Goal: Complete application form

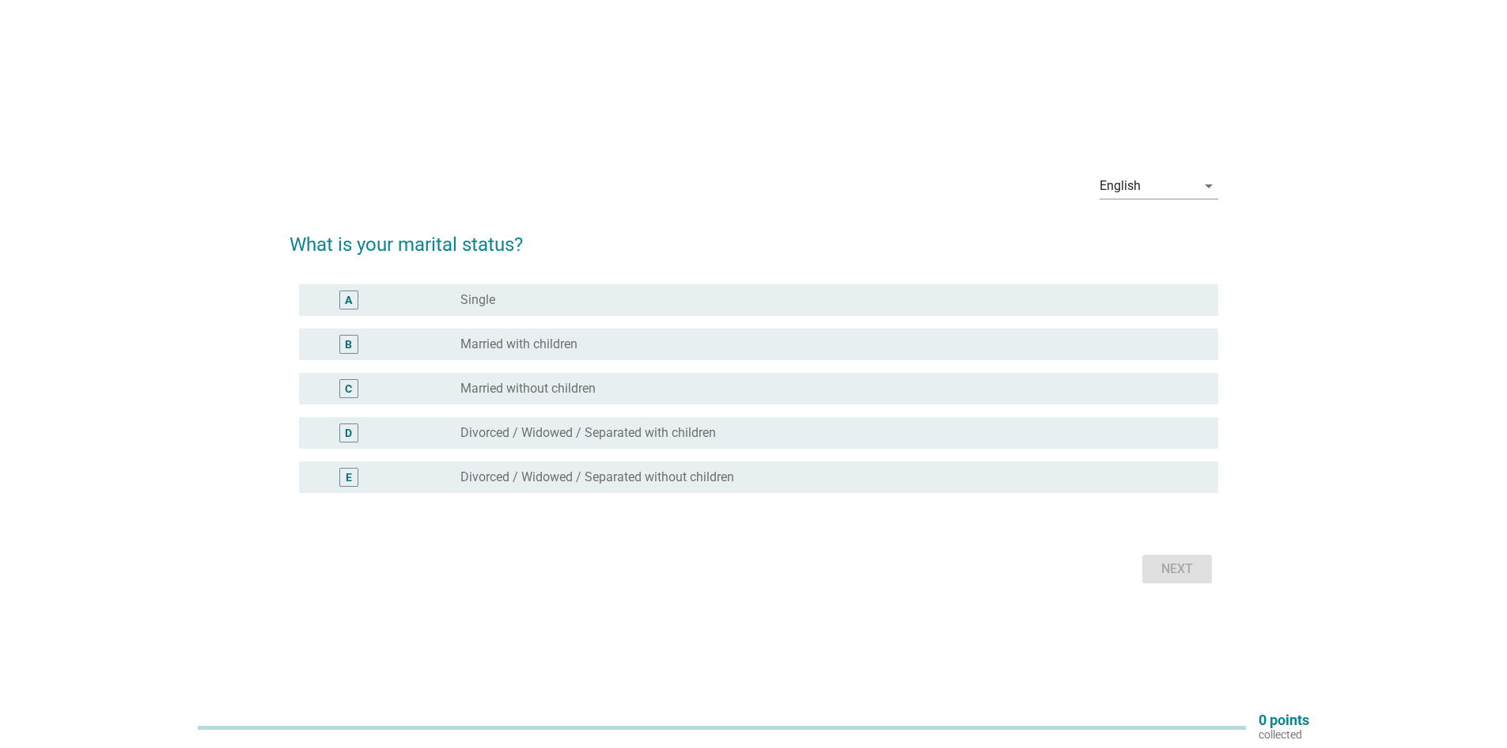
click at [733, 358] on div "B radio_button_unchecked Married with children" at bounding box center [758, 344] width 919 height 32
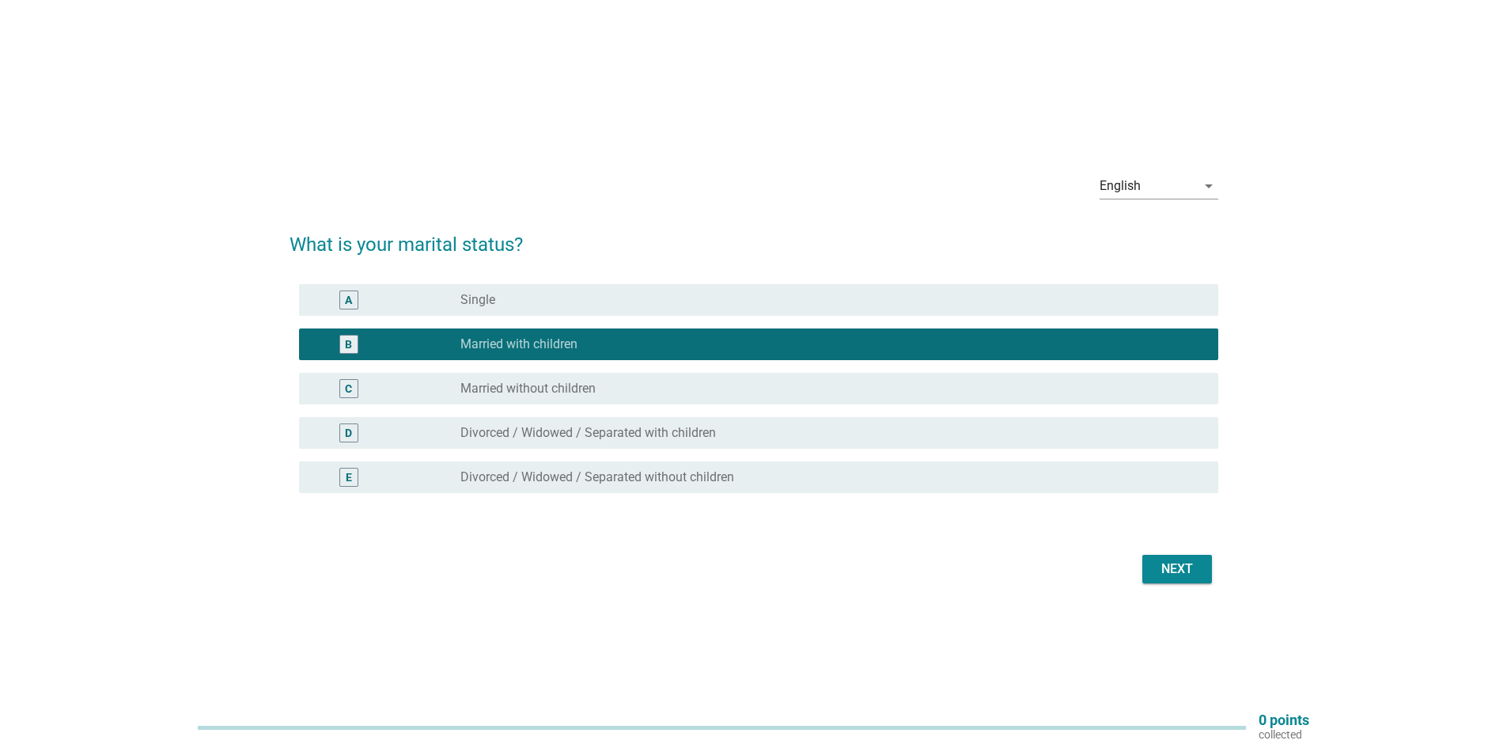
click at [1171, 561] on div "Next" at bounding box center [1177, 568] width 44 height 19
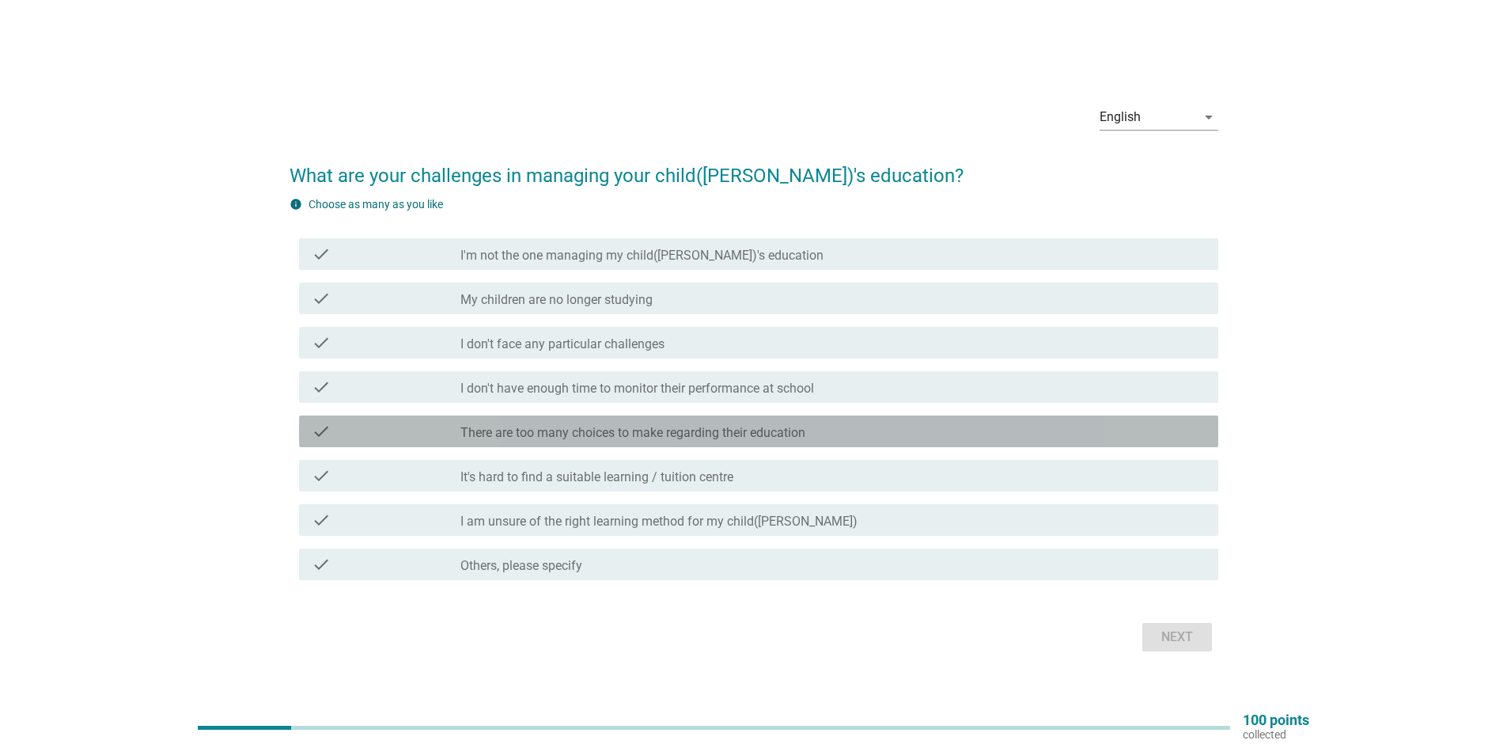
click at [645, 442] on div "check check_box_outline_blank There are too many choices to make regarding thei…" at bounding box center [758, 431] width 919 height 32
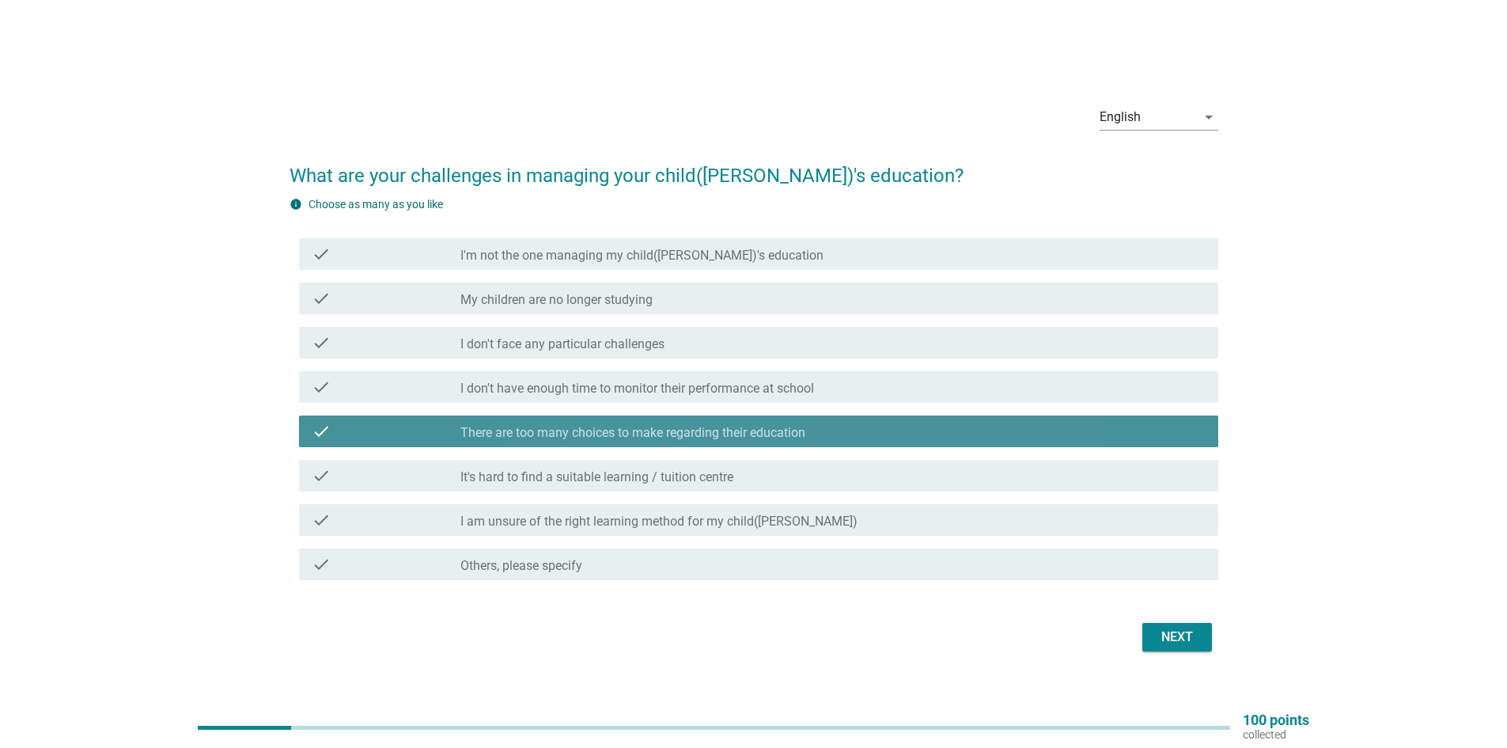
click at [659, 424] on div "check_box_outline_blank There are too many choices to make regarding their educ…" at bounding box center [832, 431] width 745 height 19
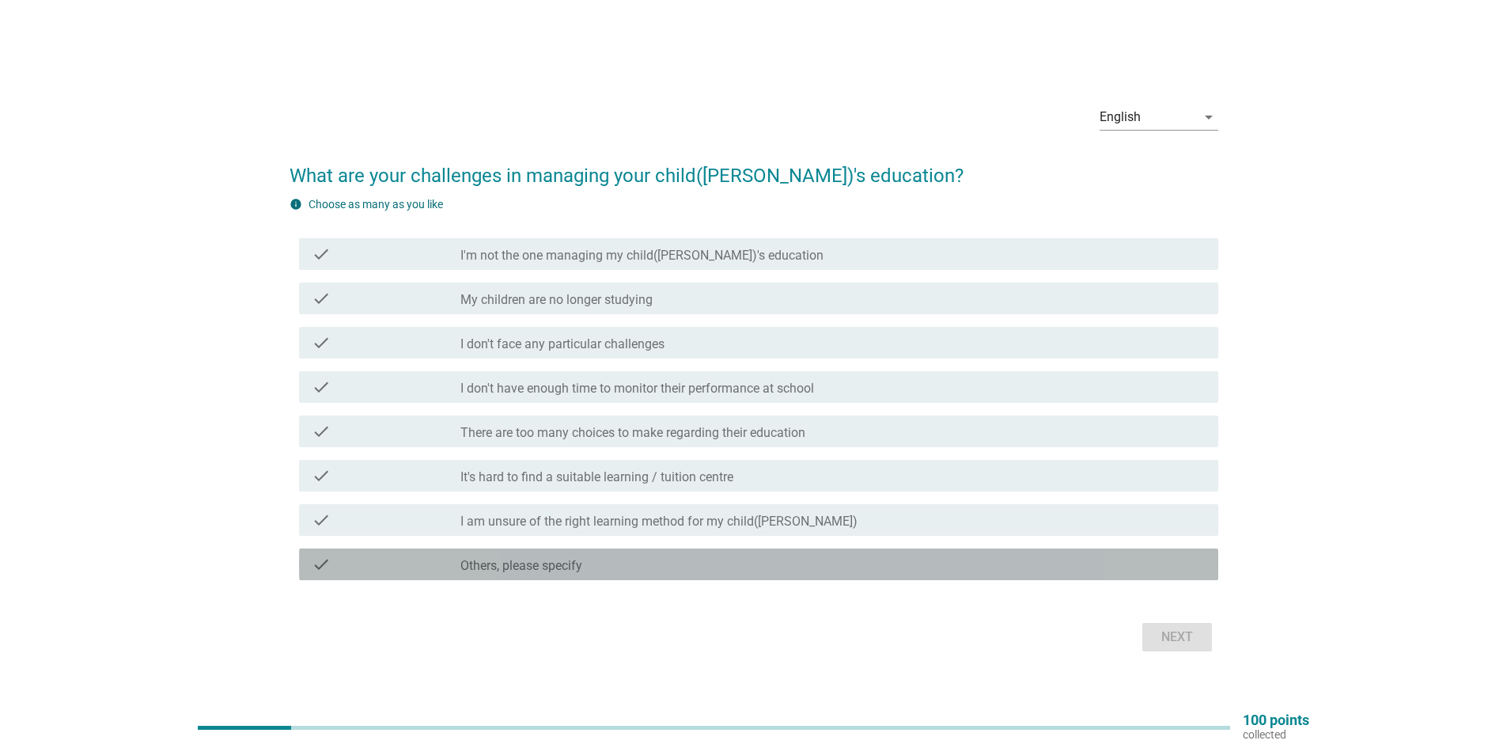
click at [614, 557] on div "check_box_outline_blank Others, please specify" at bounding box center [832, 564] width 745 height 19
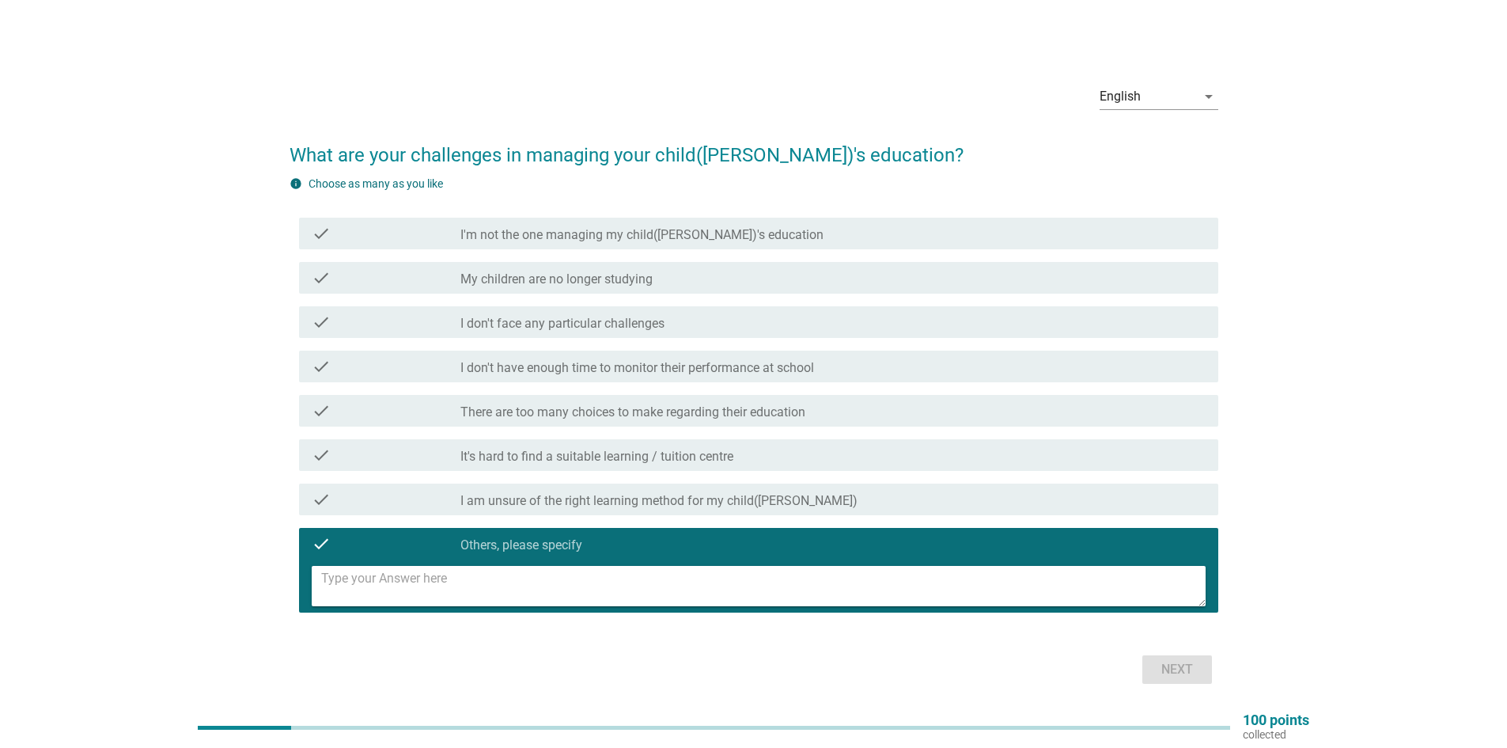
click at [612, 584] on textarea at bounding box center [763, 586] width 885 height 40
type textarea "G"
type textarea "Finding special needs education that is catered to my Autistic son"
click at [1180, 683] on button "Next" at bounding box center [1178, 669] width 70 height 28
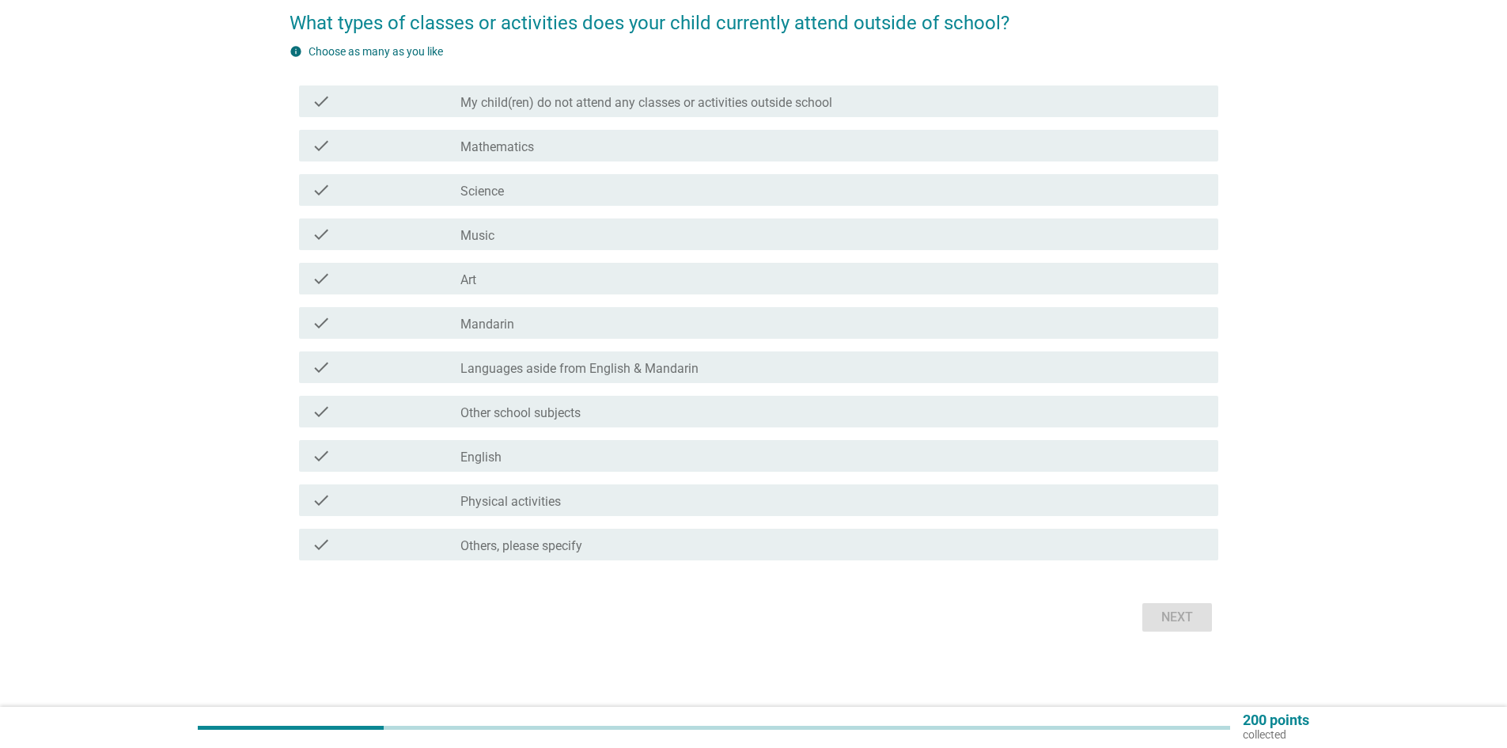
scroll to position [133, 0]
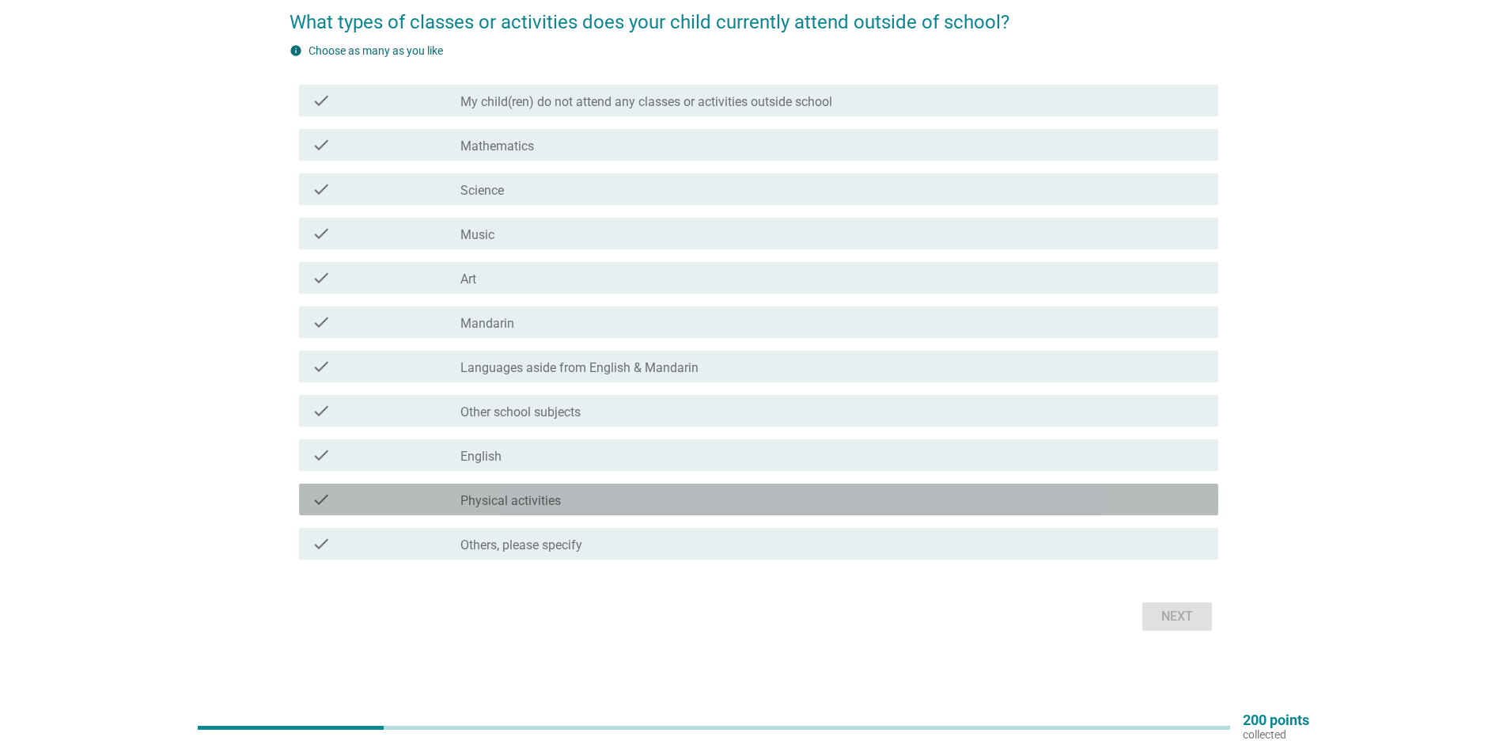
click at [594, 510] on div "check check_box_outline_blank Physical activities" at bounding box center [758, 499] width 919 height 32
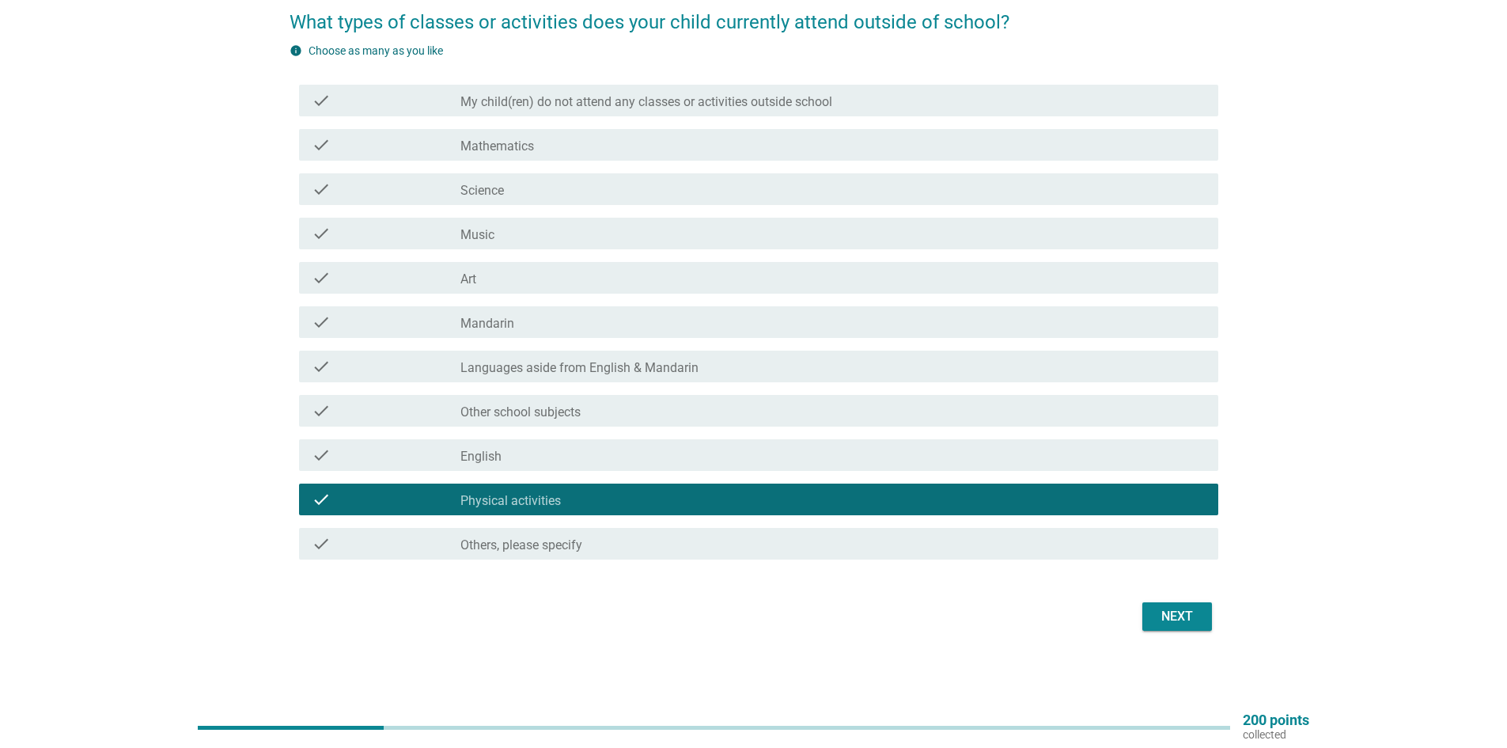
click at [915, 90] on div "check check_box_outline_blank My child(ren) do not attend any classes or activi…" at bounding box center [758, 101] width 919 height 32
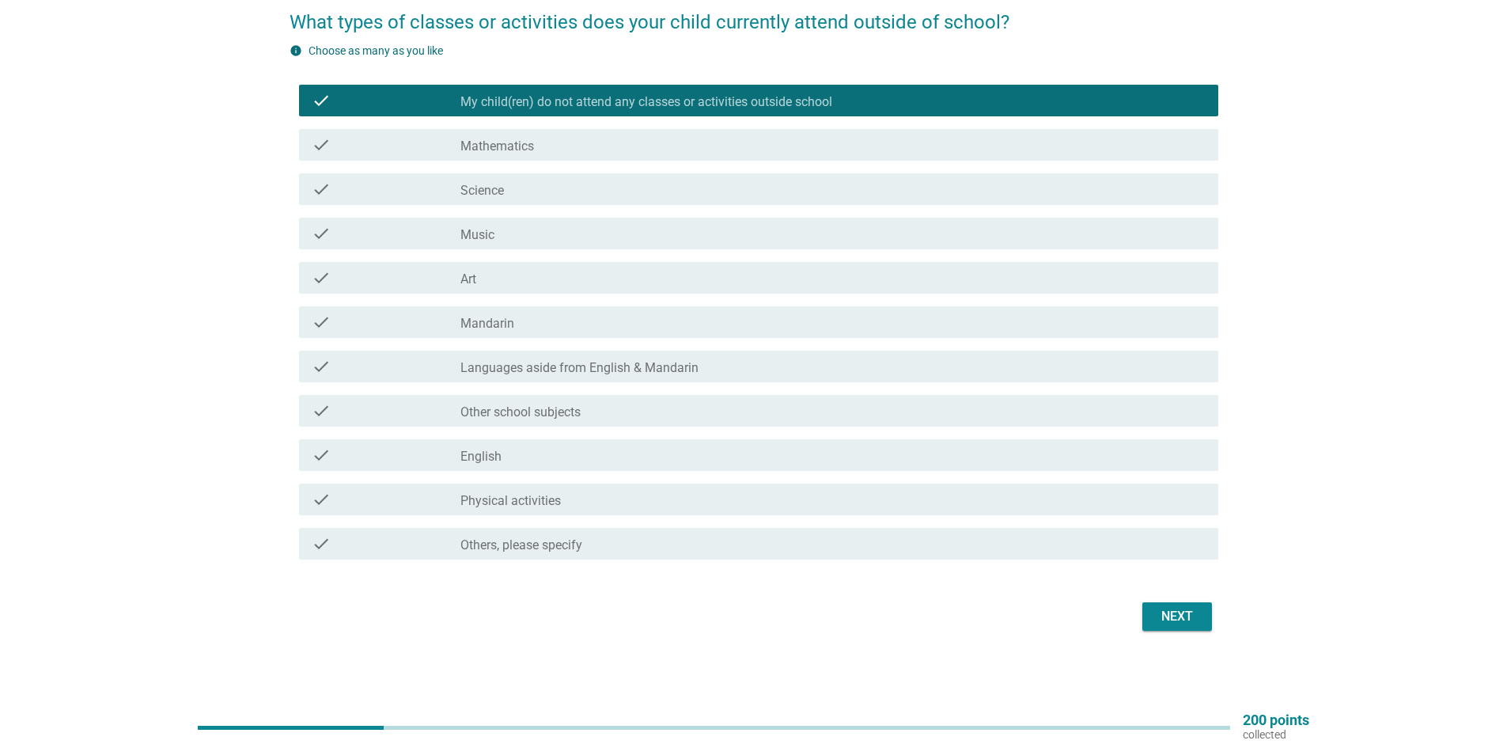
click at [1177, 616] on div "Next" at bounding box center [1177, 616] width 44 height 19
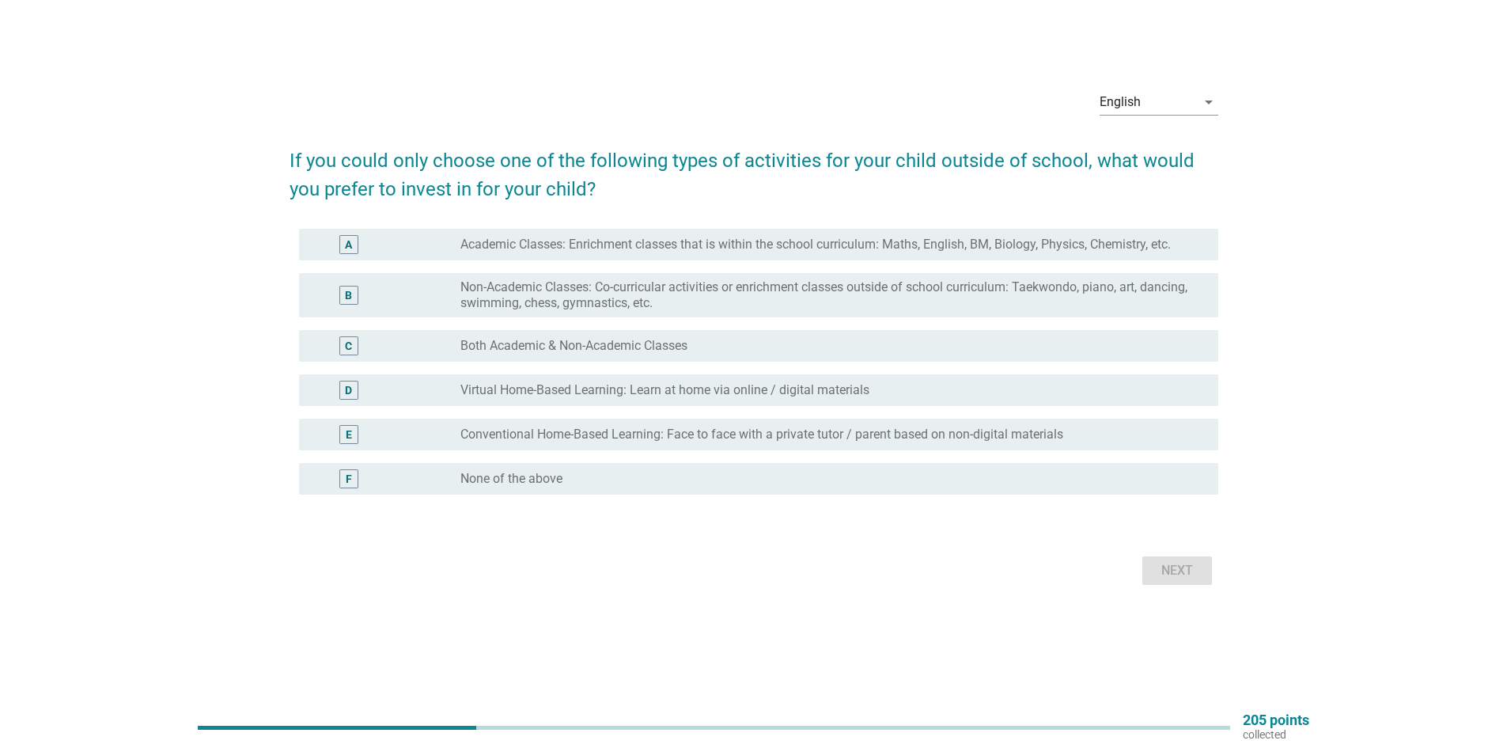
scroll to position [0, 0]
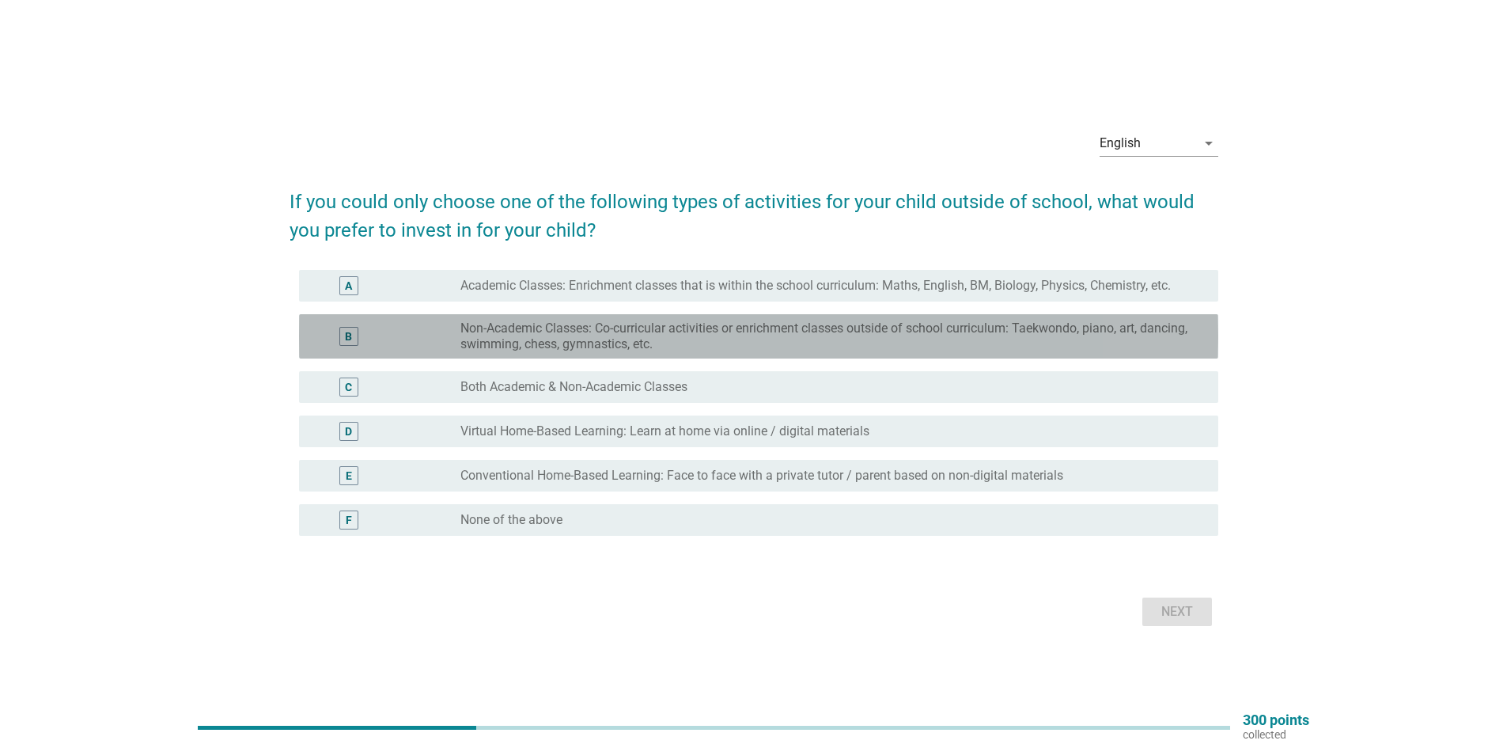
click at [754, 343] on label "Non-Academic Classes: Co-curricular activities or enrichment classes outside of…" at bounding box center [826, 336] width 733 height 32
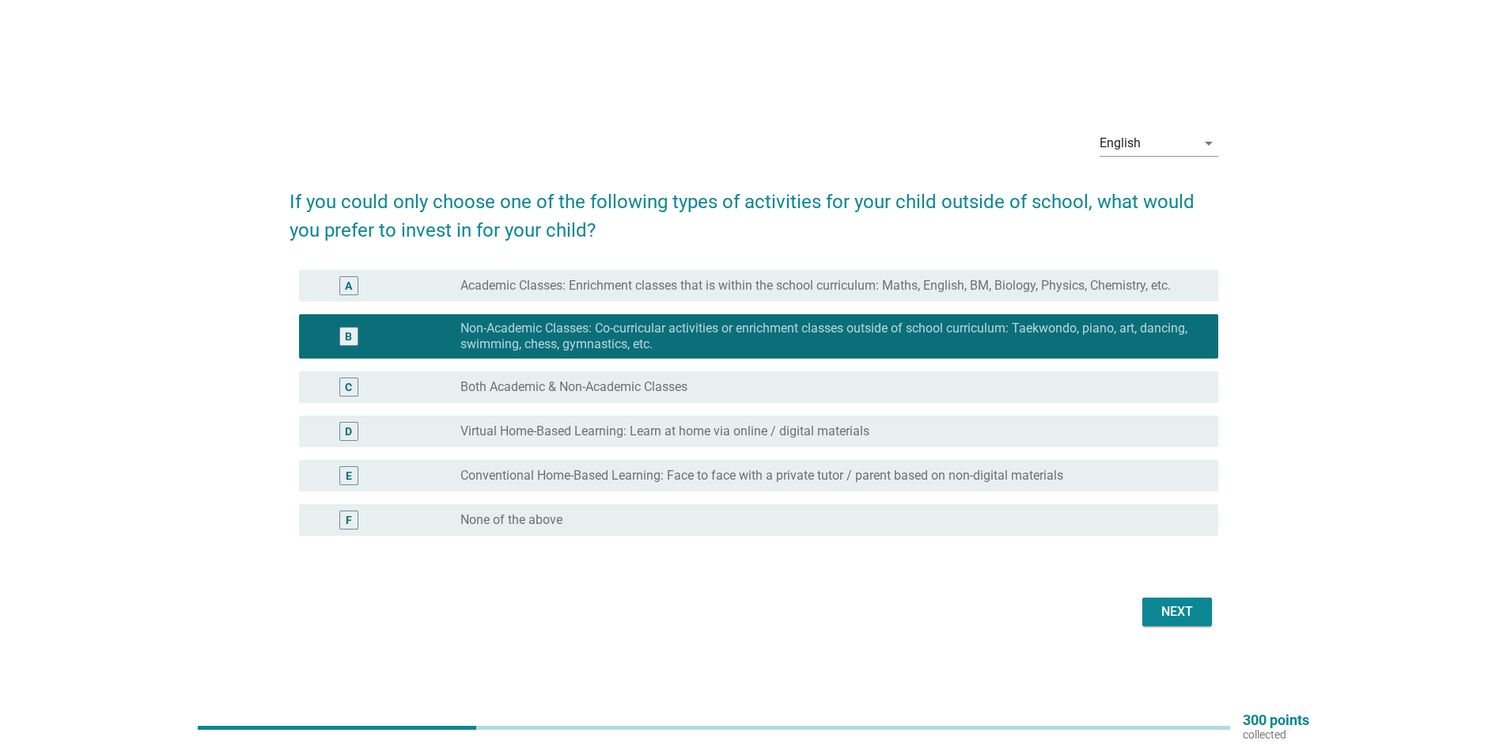
click at [754, 373] on div "C radio_button_unchecked Both Academic & Non-Academic Classes" at bounding box center [758, 387] width 919 height 32
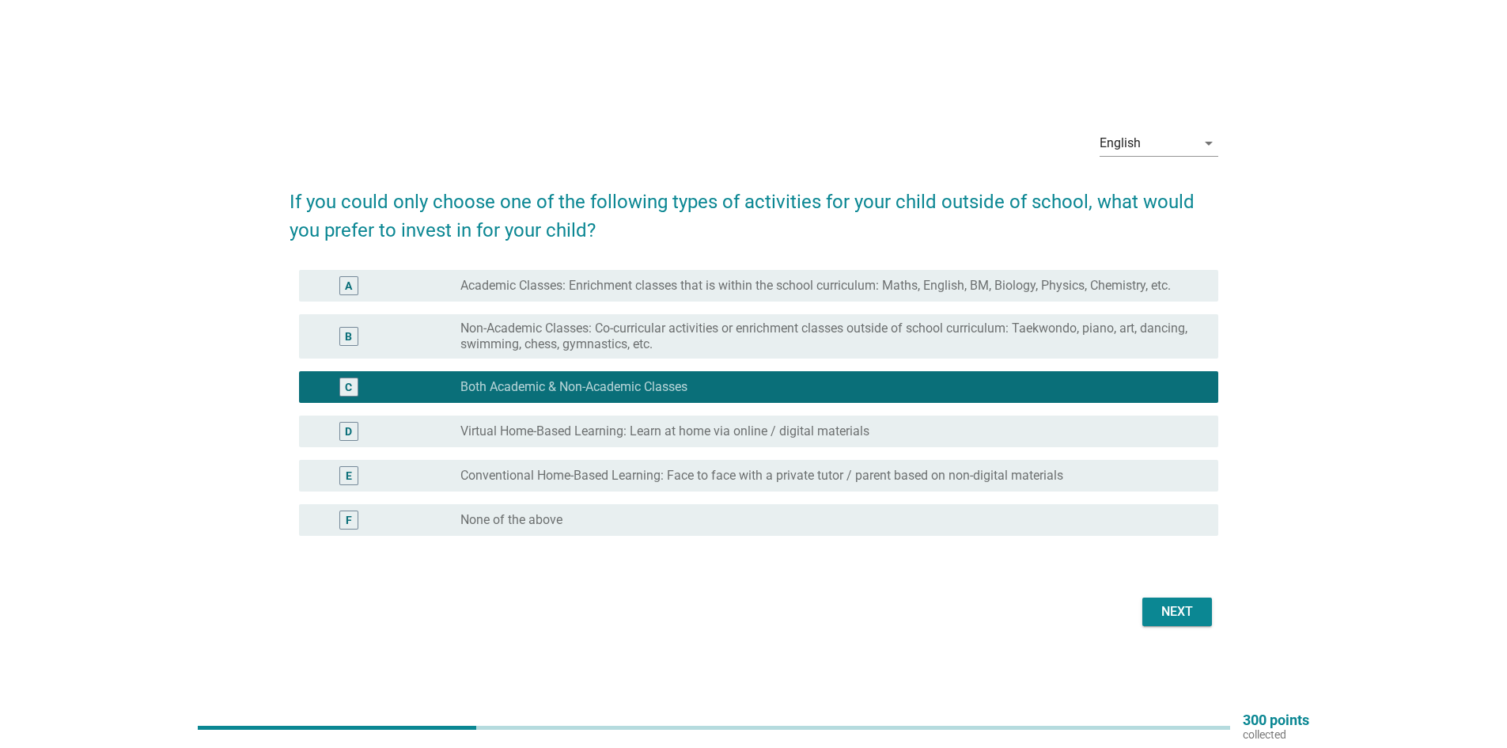
click at [1184, 623] on button "Next" at bounding box center [1178, 611] width 70 height 28
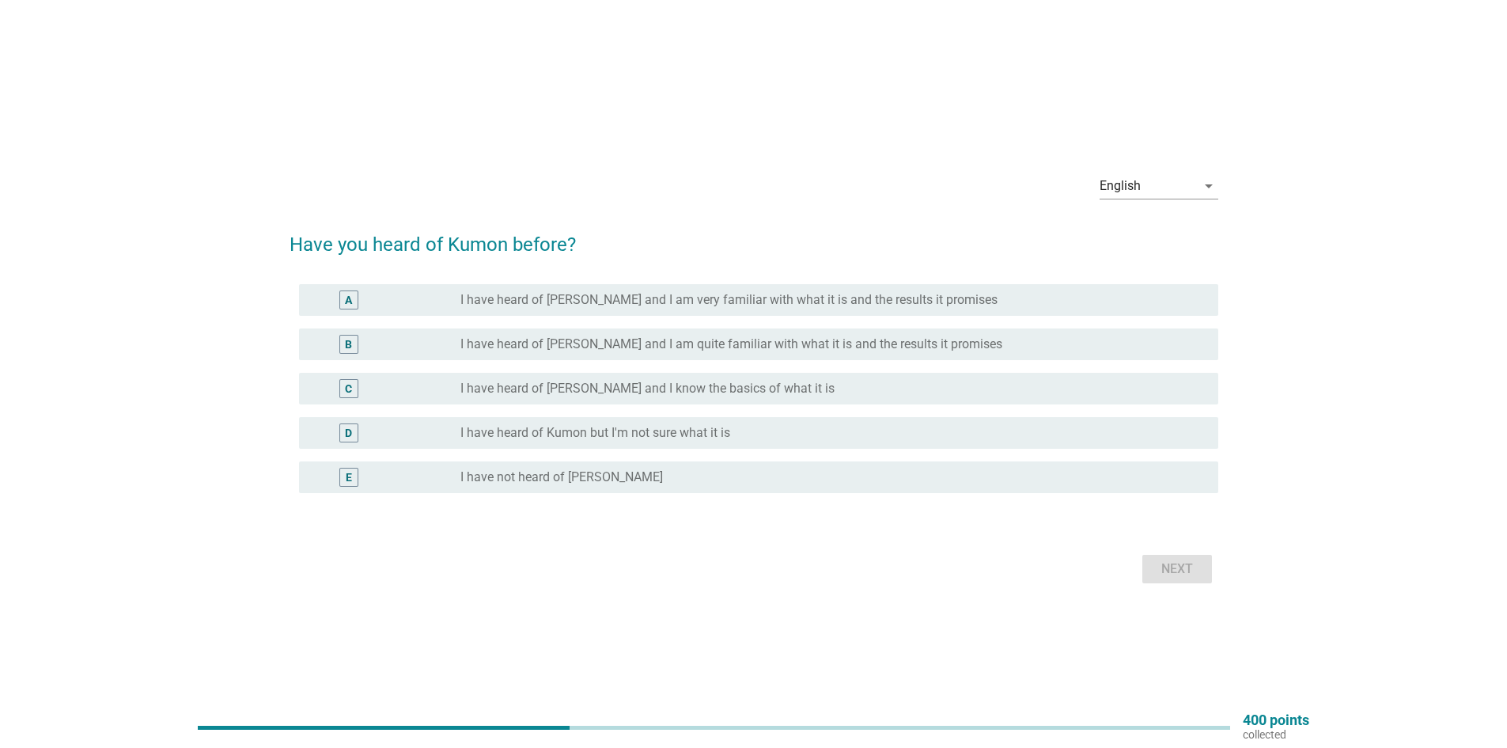
click at [687, 434] on label "I have heard of Kumon but I'm not sure what it is" at bounding box center [595, 433] width 270 height 16
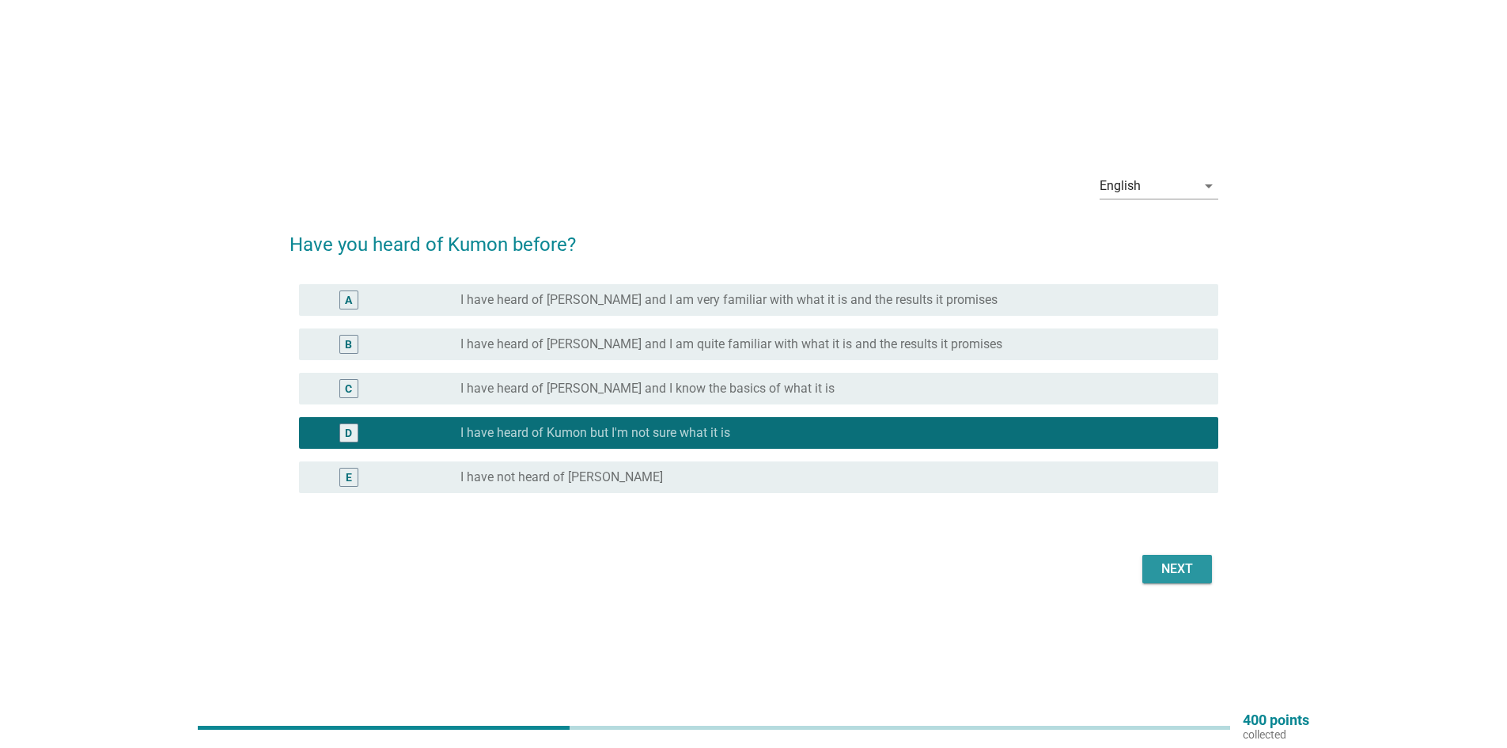
click at [1158, 577] on div "Next" at bounding box center [1177, 568] width 44 height 19
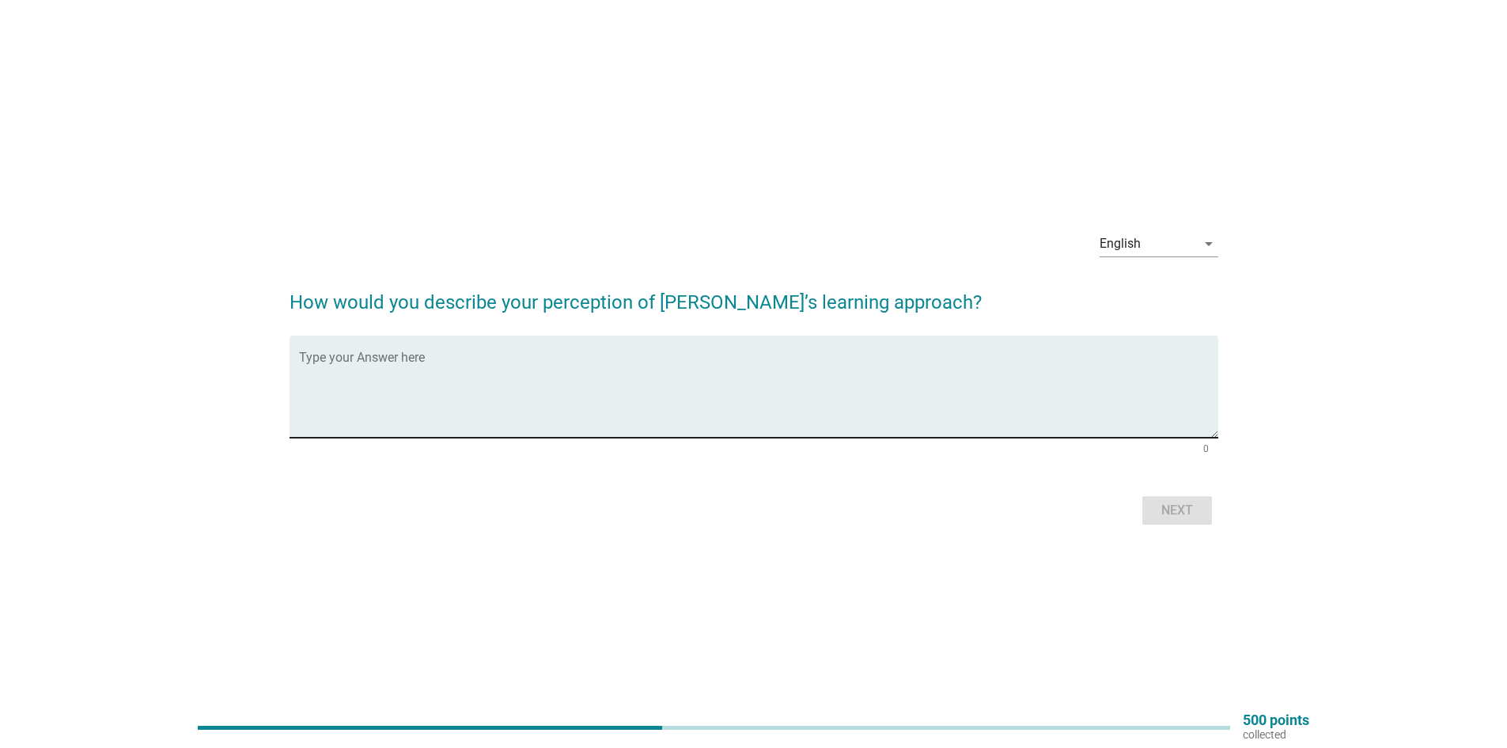
click at [931, 393] on textarea "Type your Answer here" at bounding box center [758, 395] width 919 height 83
click at [326, 369] on textarea "don;t know enough to have an opinion" at bounding box center [758, 395] width 919 height 83
type textarea "don't know enough to have an opinion"
click at [1177, 515] on div "Next" at bounding box center [1177, 510] width 44 height 19
click at [1030, 371] on textarea "Type your Answer here" at bounding box center [758, 395] width 919 height 83
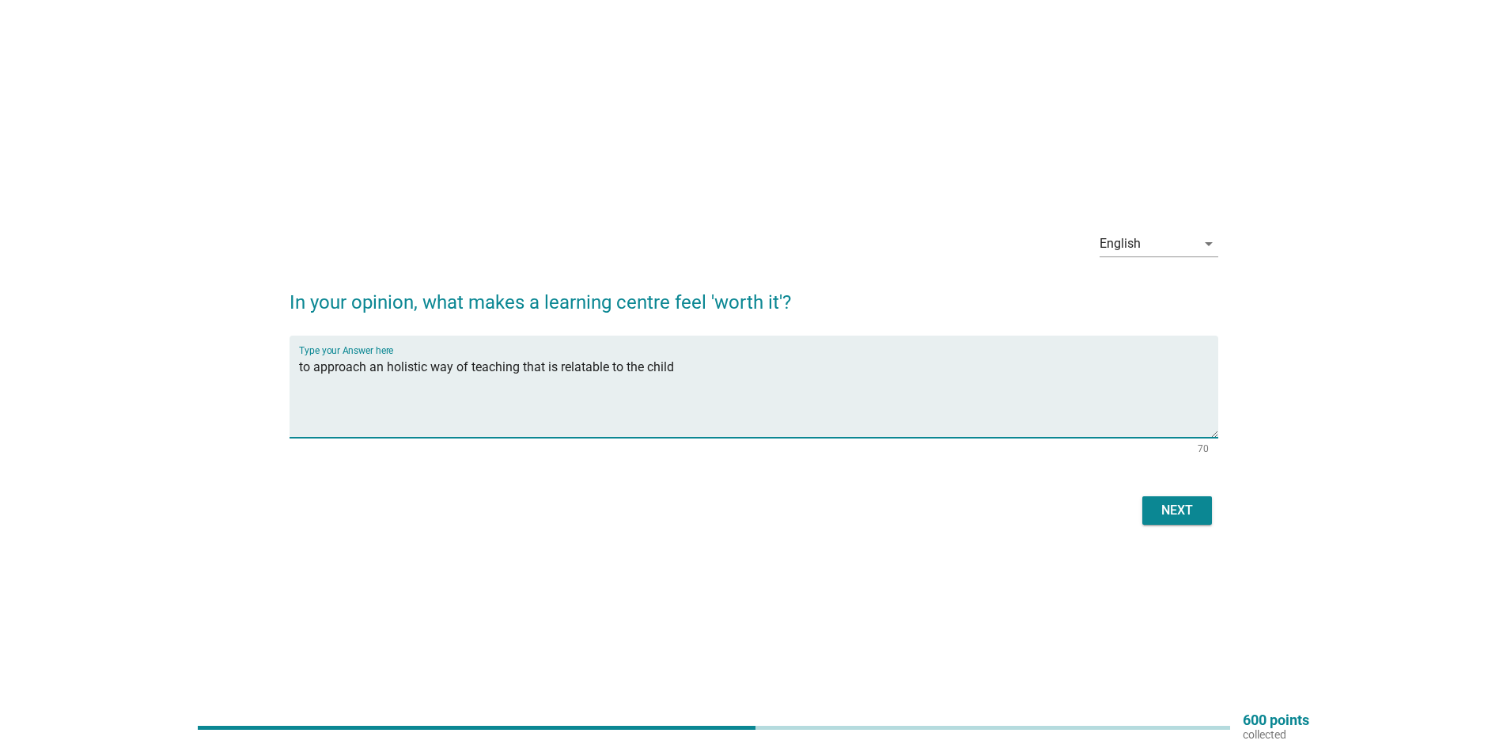
type textarea "to approach an holistic way of teaching that is relatable to the child"
click at [1183, 517] on div "Next" at bounding box center [1177, 510] width 44 height 19
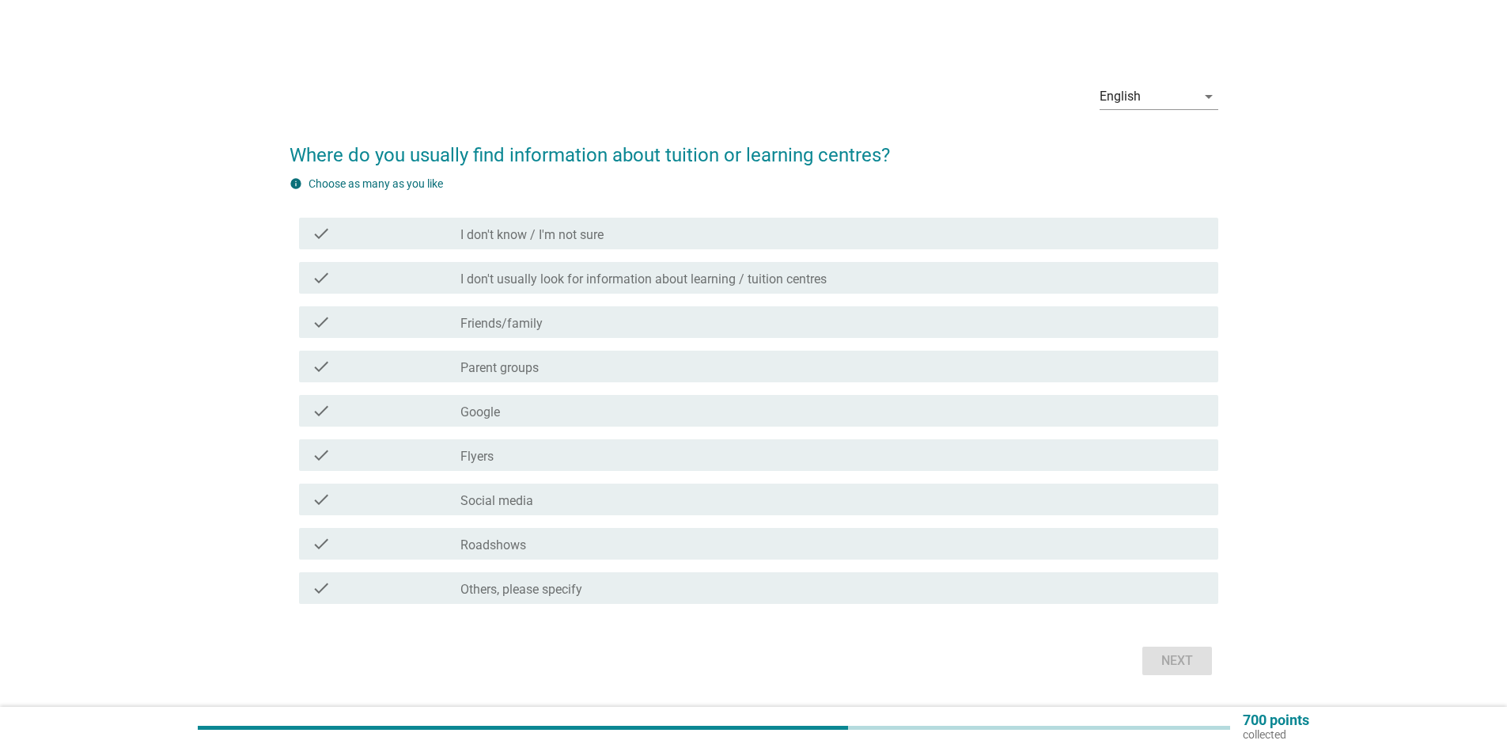
click at [497, 294] on div "check check_box_outline_blank I don't usually look for information about learni…" at bounding box center [754, 278] width 929 height 44
click at [497, 303] on div "check check_box_outline_blank Friends/family" at bounding box center [754, 322] width 929 height 44
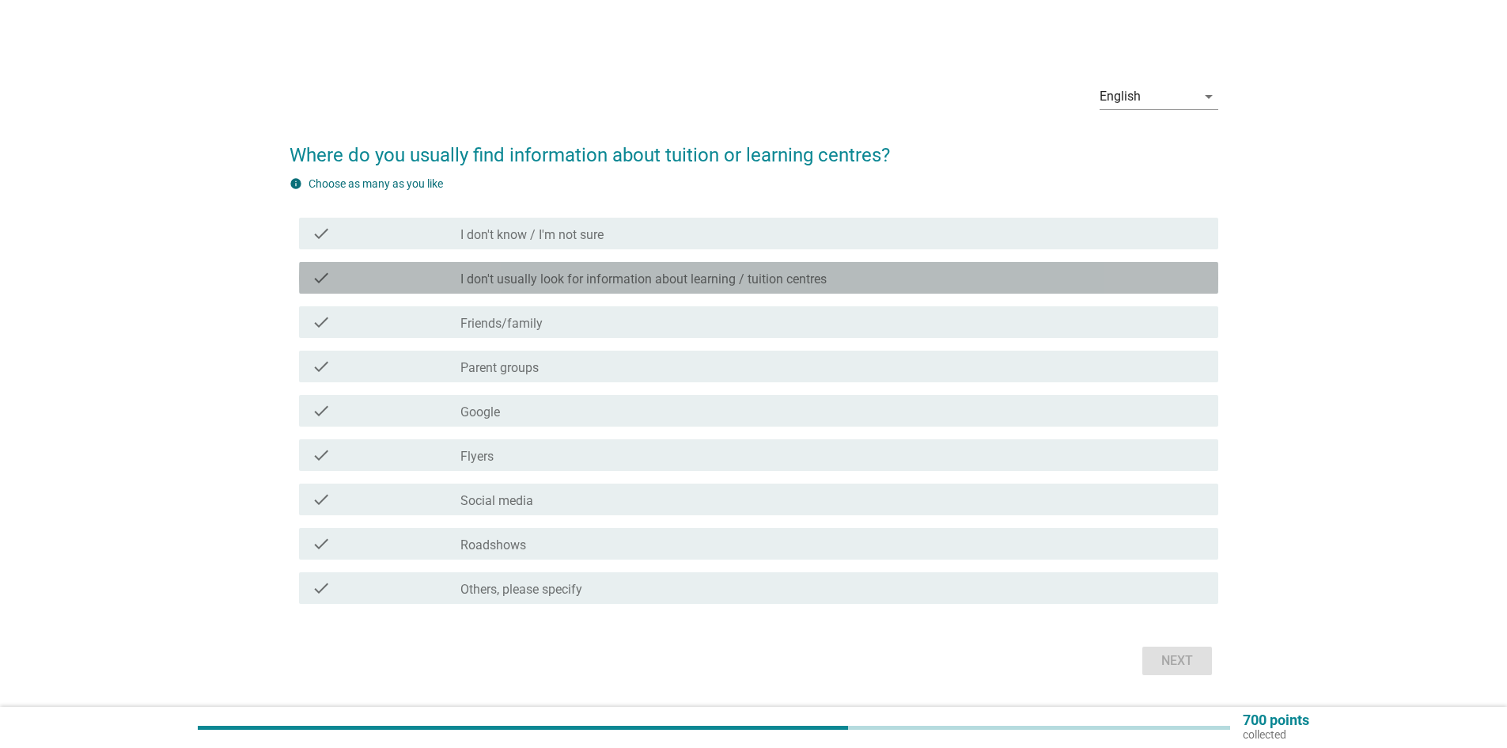
click at [499, 268] on div "check_box_outline_blank I don't usually look for information about learning / t…" at bounding box center [832, 277] width 745 height 19
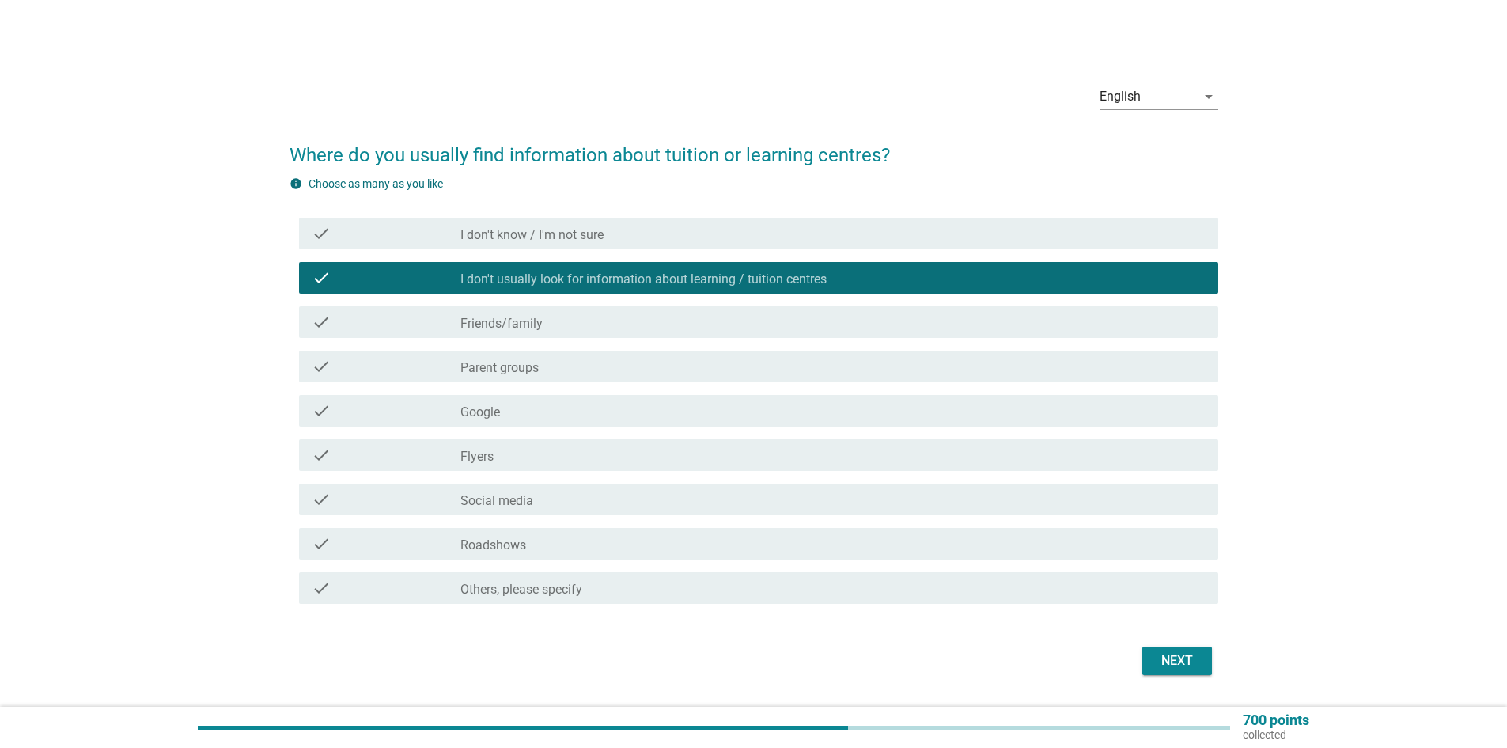
click at [513, 333] on div "check check_box_outline_blank Friends/family" at bounding box center [758, 322] width 919 height 32
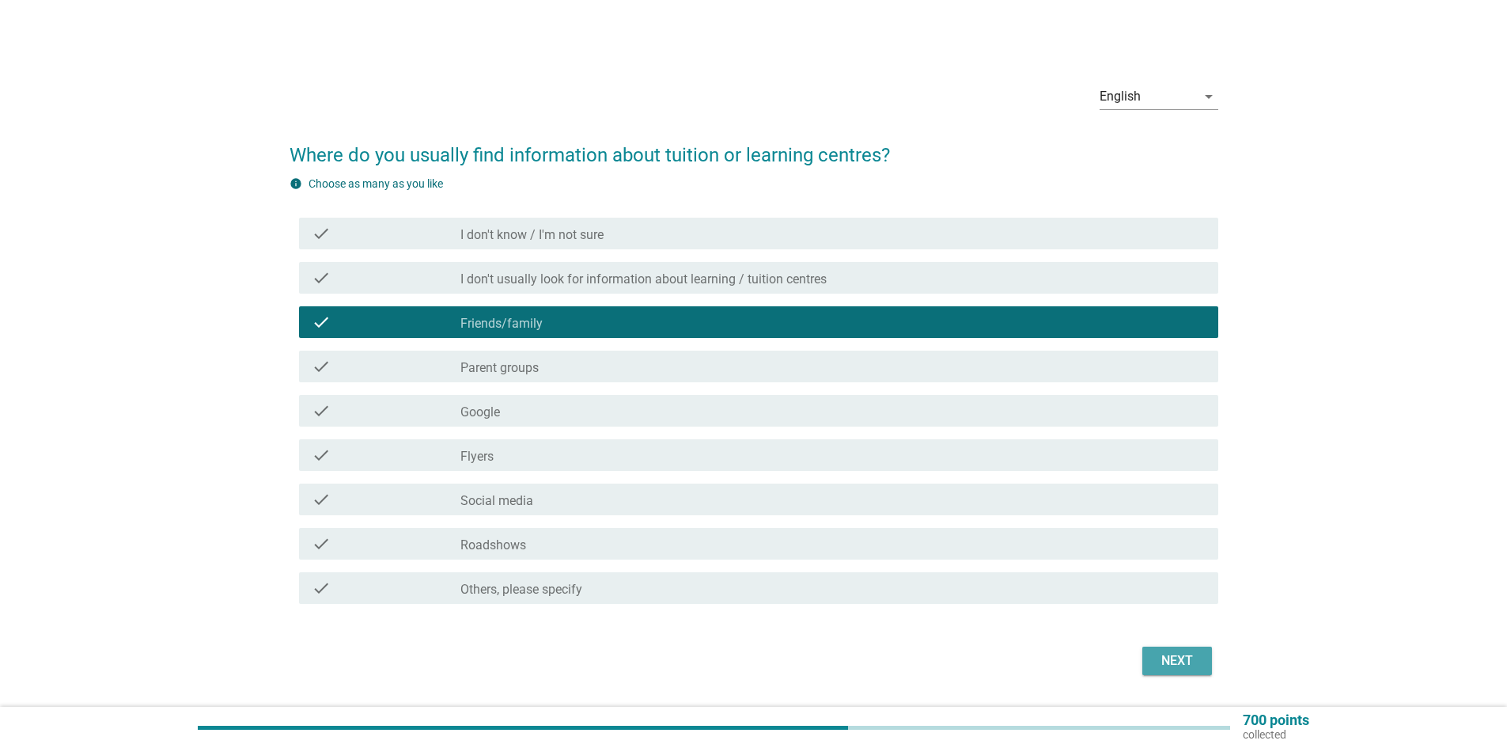
click at [1199, 659] on div "Next" at bounding box center [1177, 660] width 44 height 19
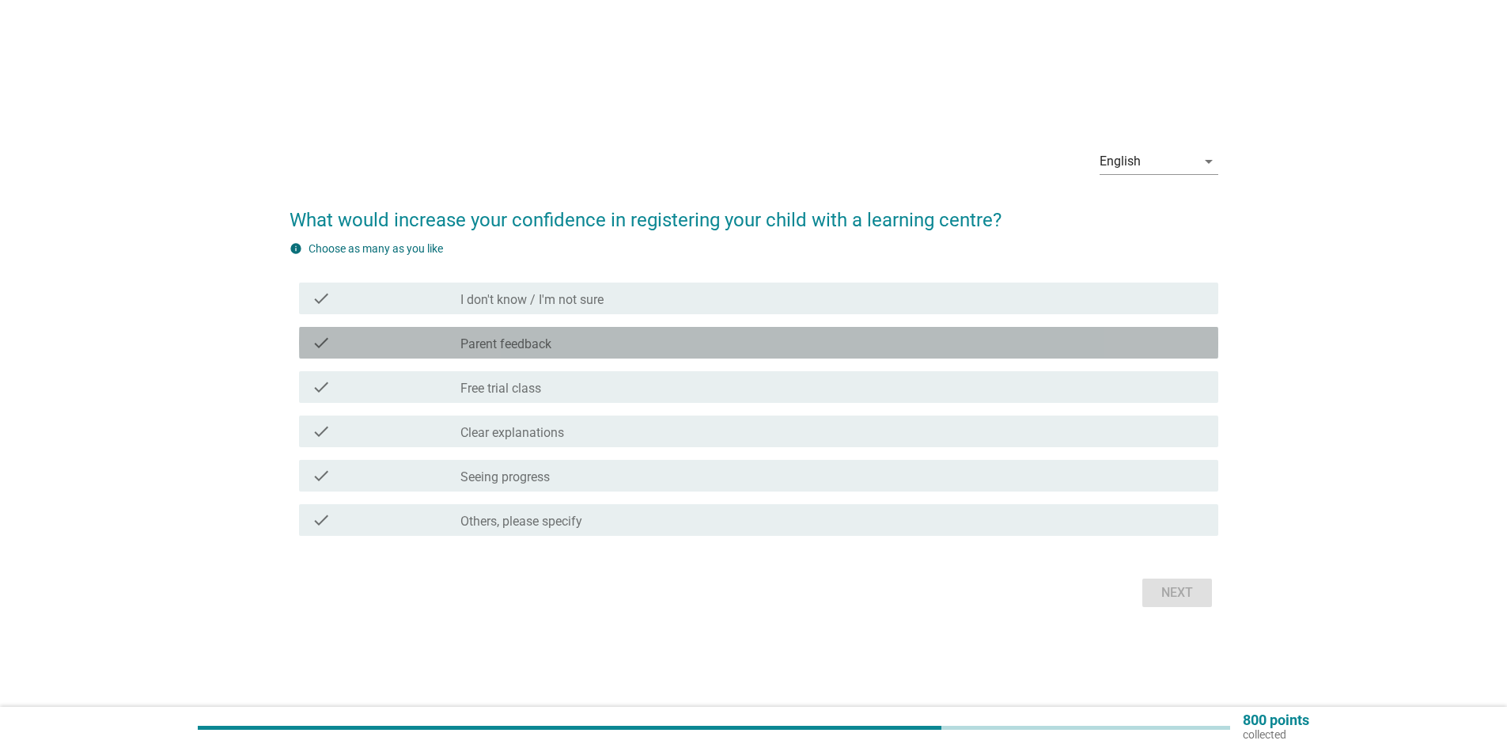
click at [657, 339] on div "check_box_outline_blank Parent feedback" at bounding box center [832, 342] width 745 height 19
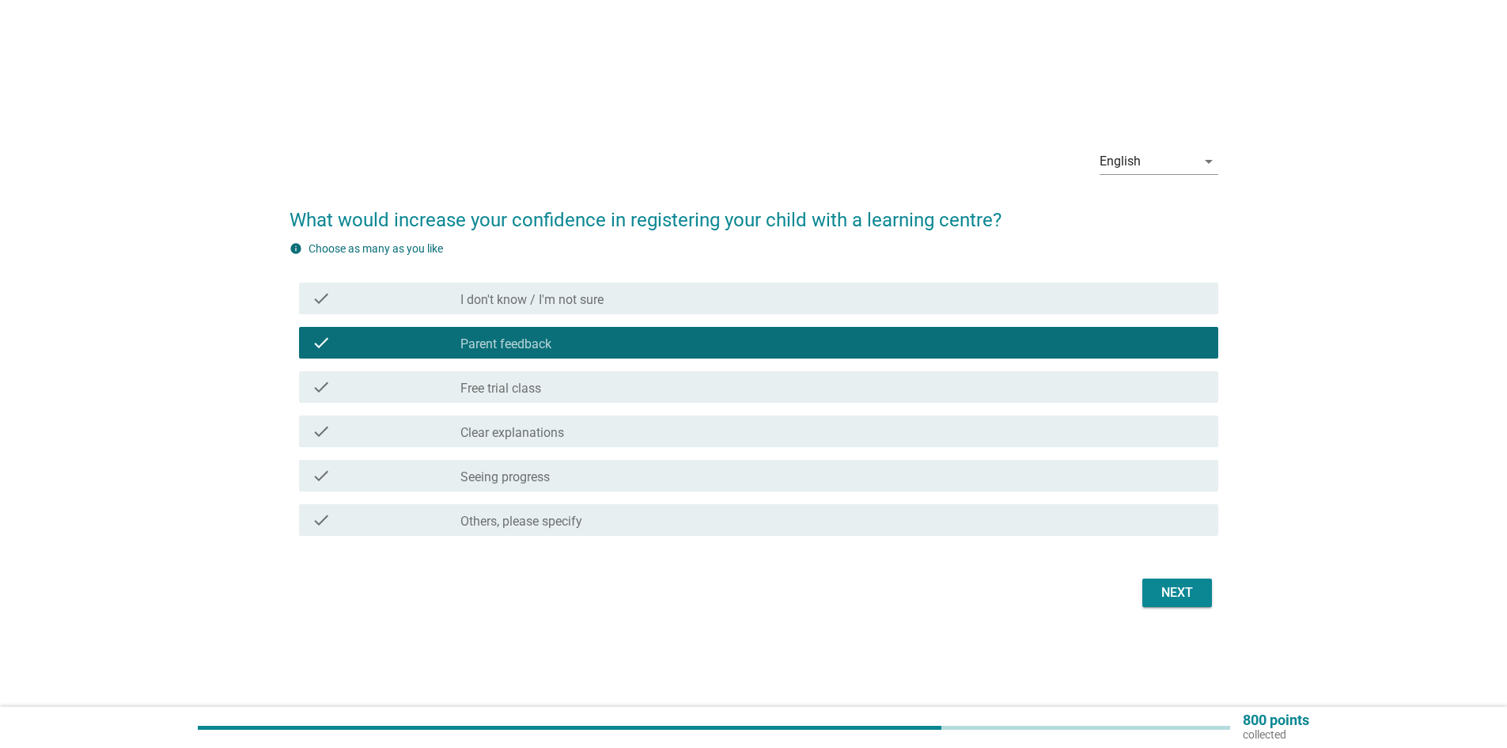
click at [657, 362] on div "check check_box_outline_blank Parent feedback" at bounding box center [754, 342] width 929 height 44
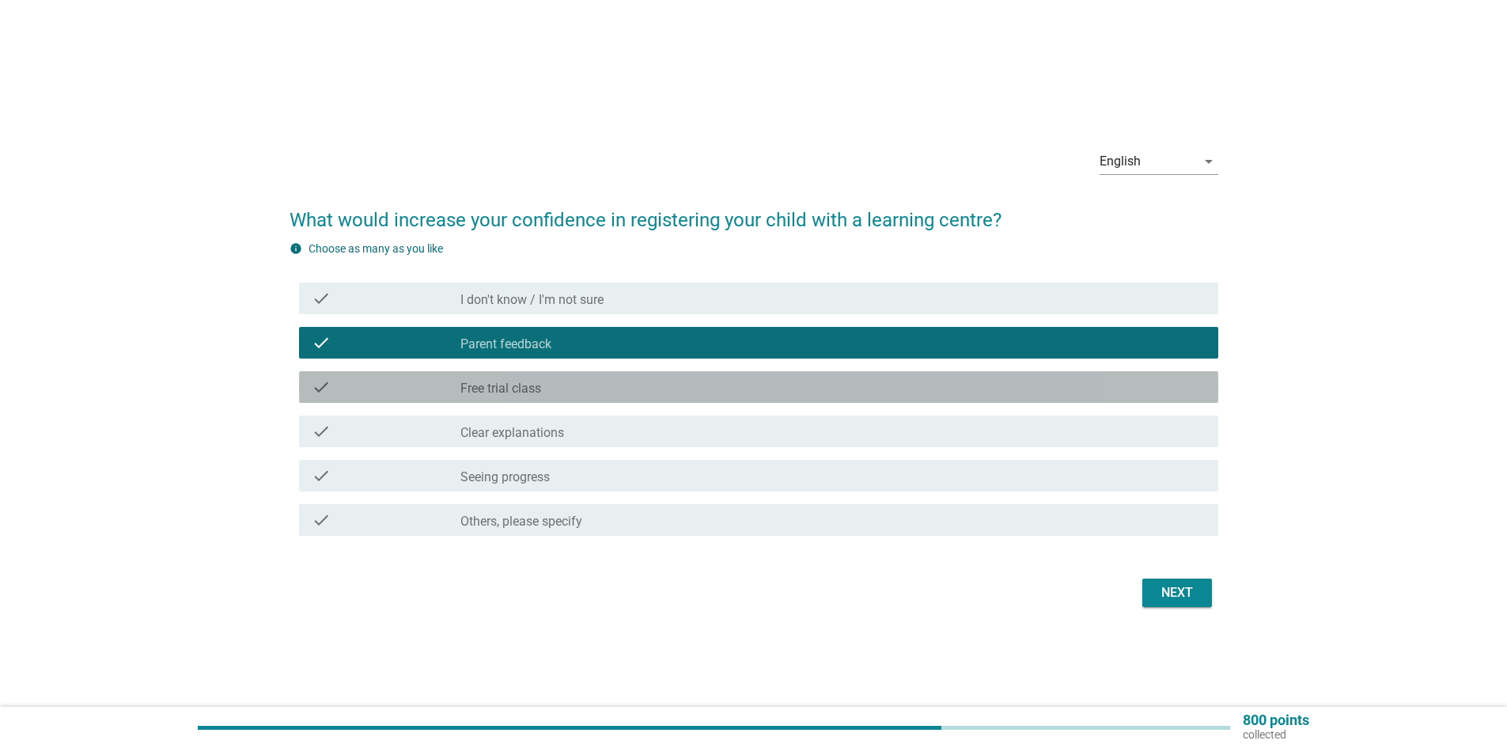
click at [659, 385] on div "check_box_outline_blank Free trial class" at bounding box center [832, 386] width 745 height 19
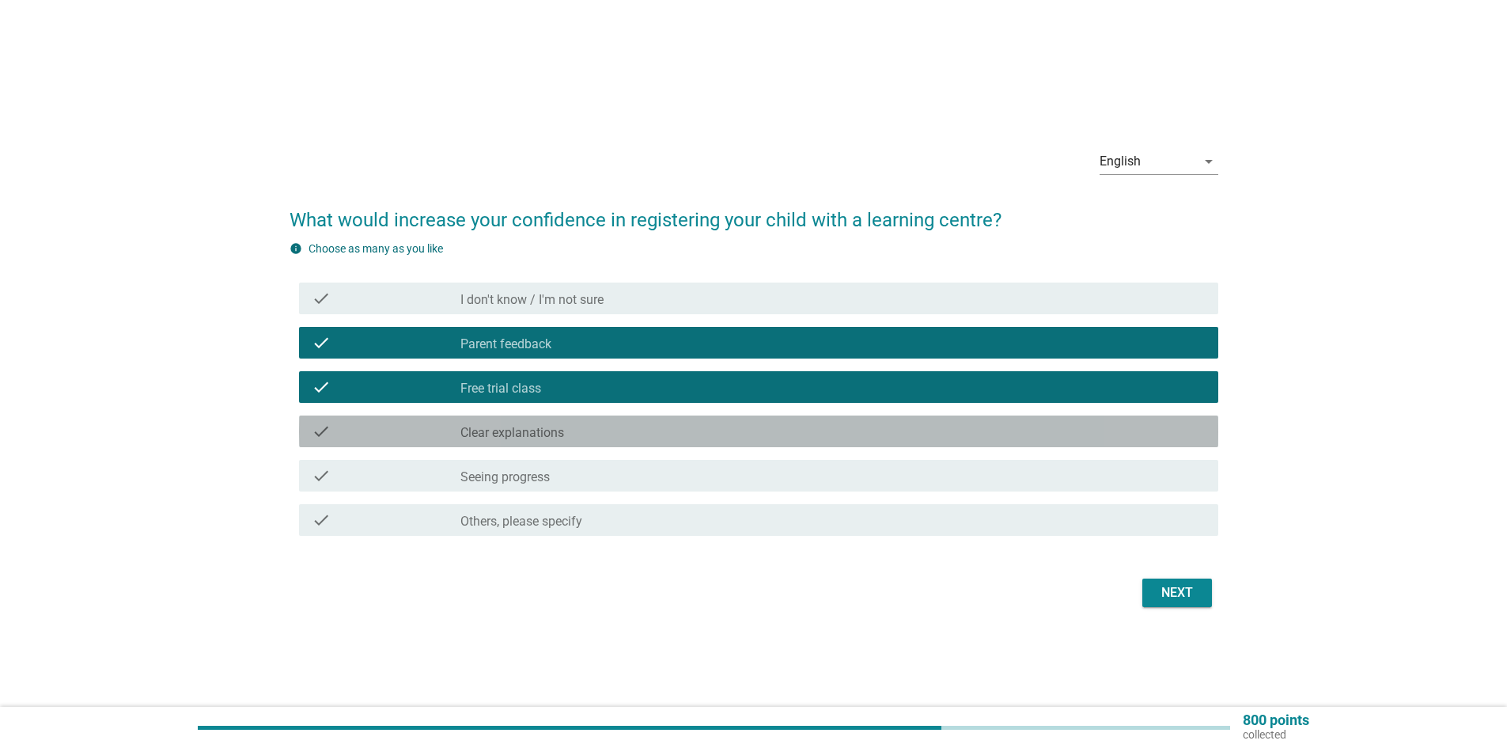
click at [660, 424] on div "check_box_outline_blank Clear explanations" at bounding box center [832, 431] width 745 height 19
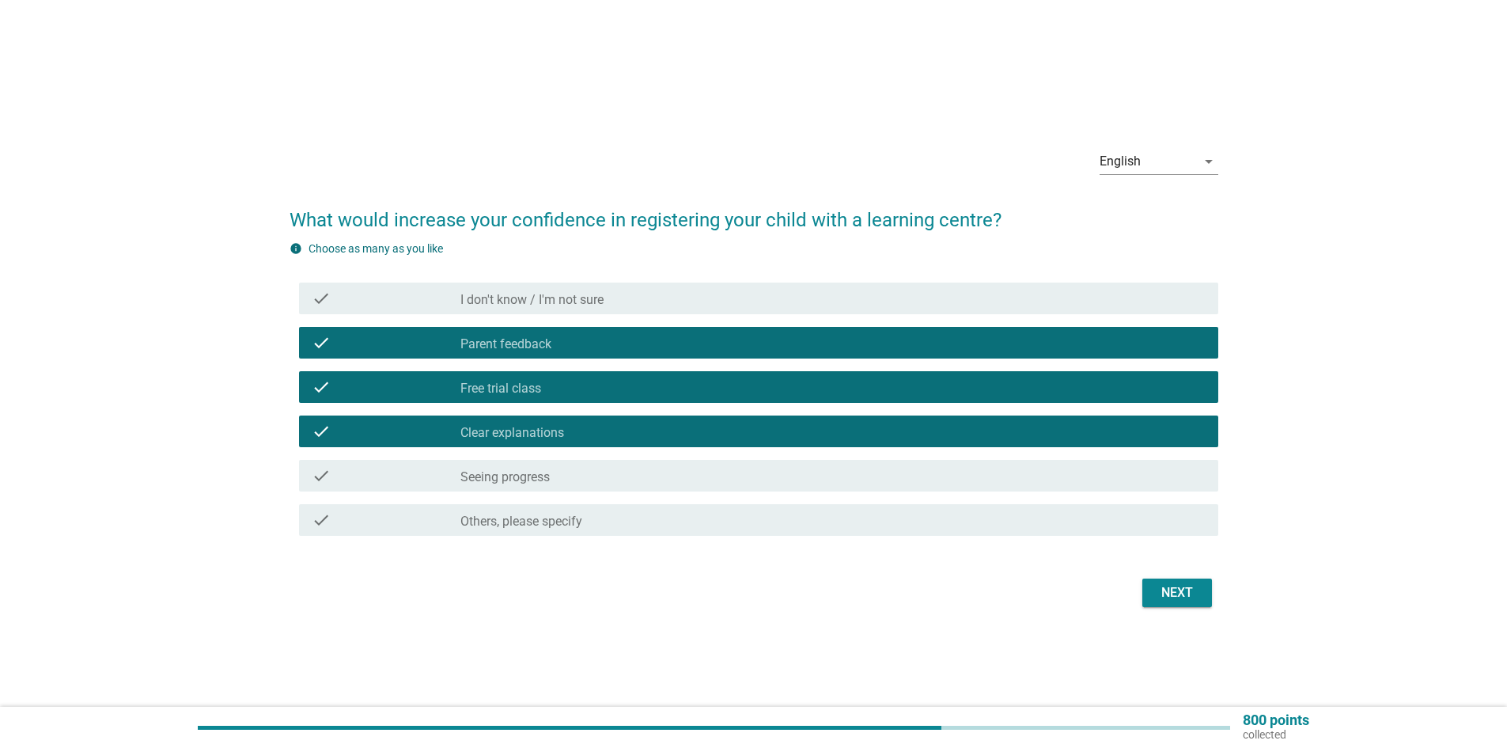
click at [675, 479] on div "check_box_outline_blank Seeing progress" at bounding box center [832, 475] width 745 height 19
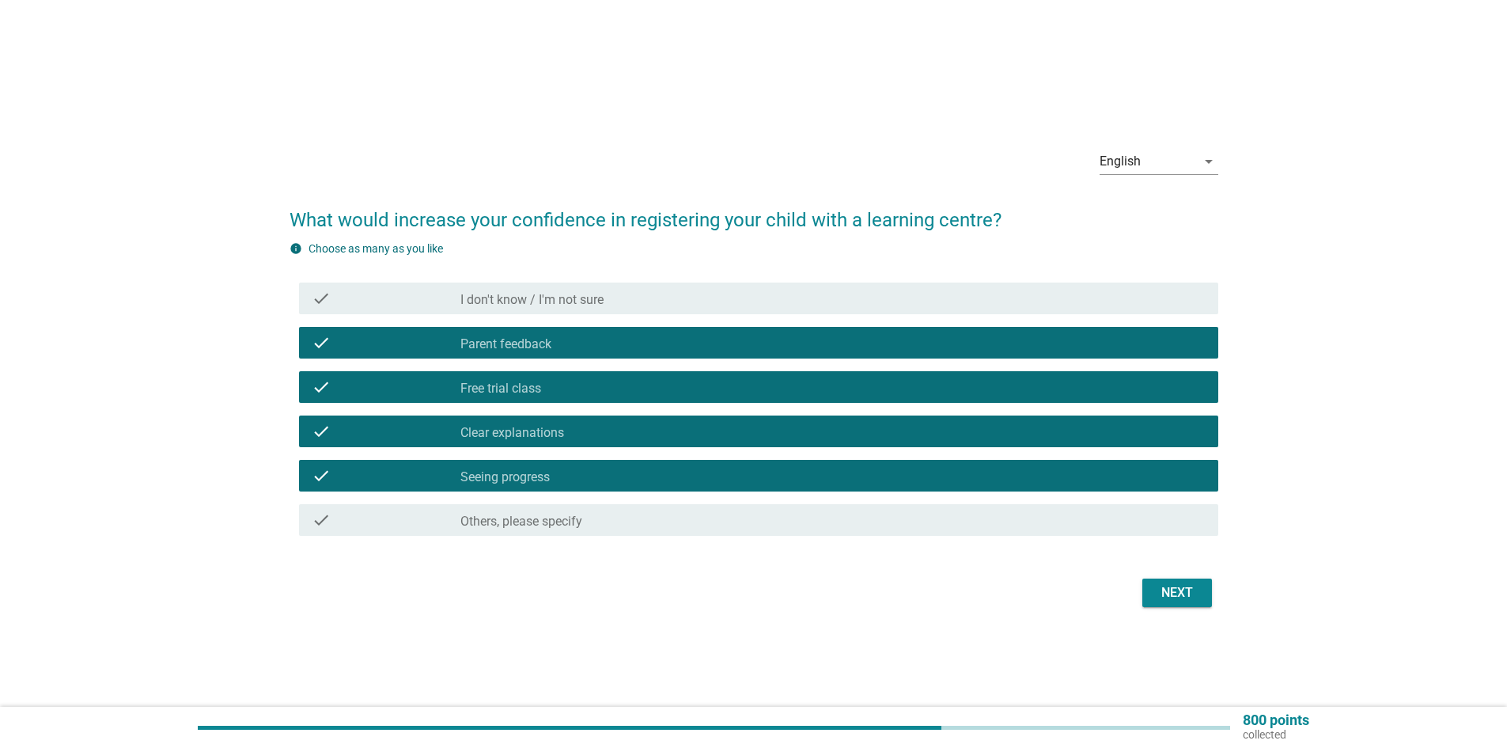
click at [1197, 599] on div "Next" at bounding box center [1177, 592] width 44 height 19
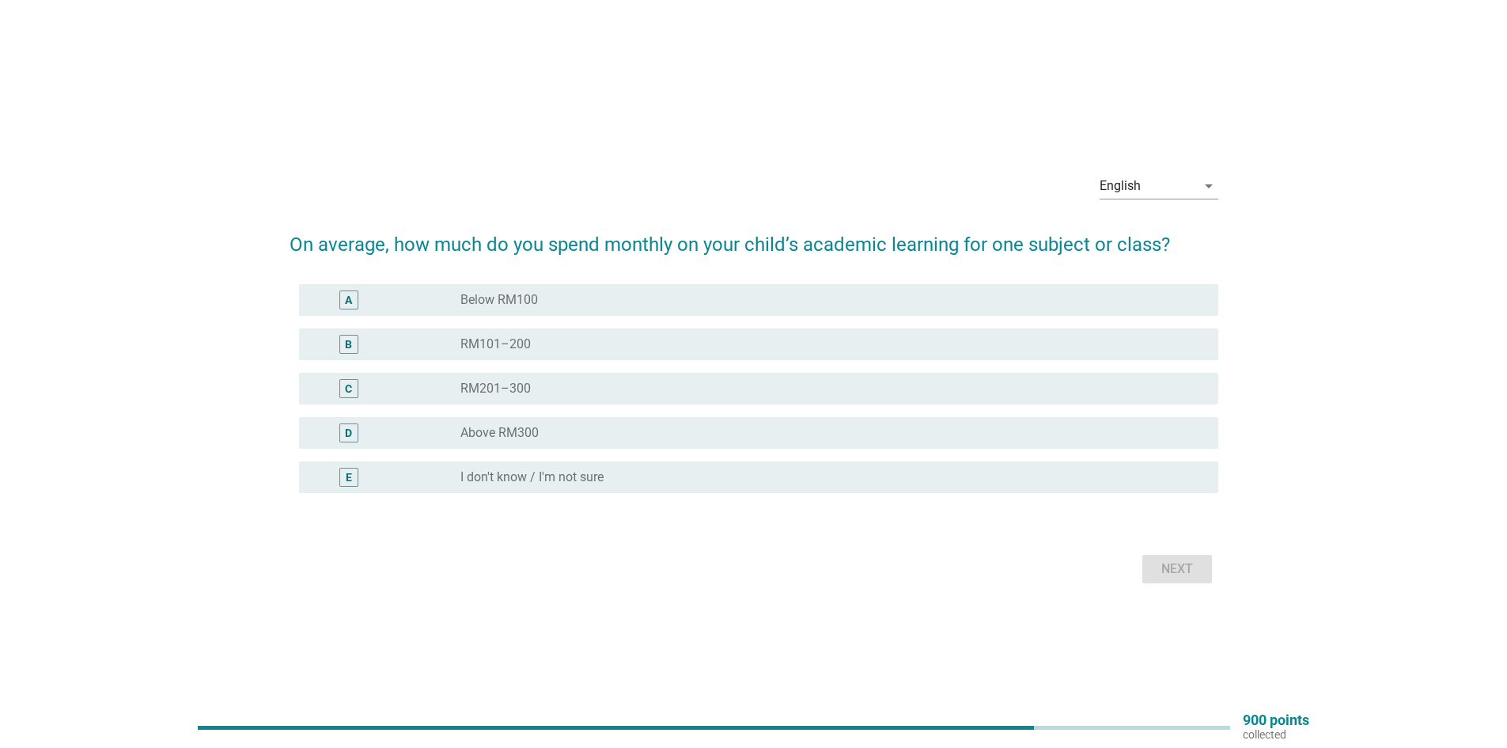
click at [686, 337] on div "radio_button_unchecked RM101–200" at bounding box center [826, 344] width 733 height 16
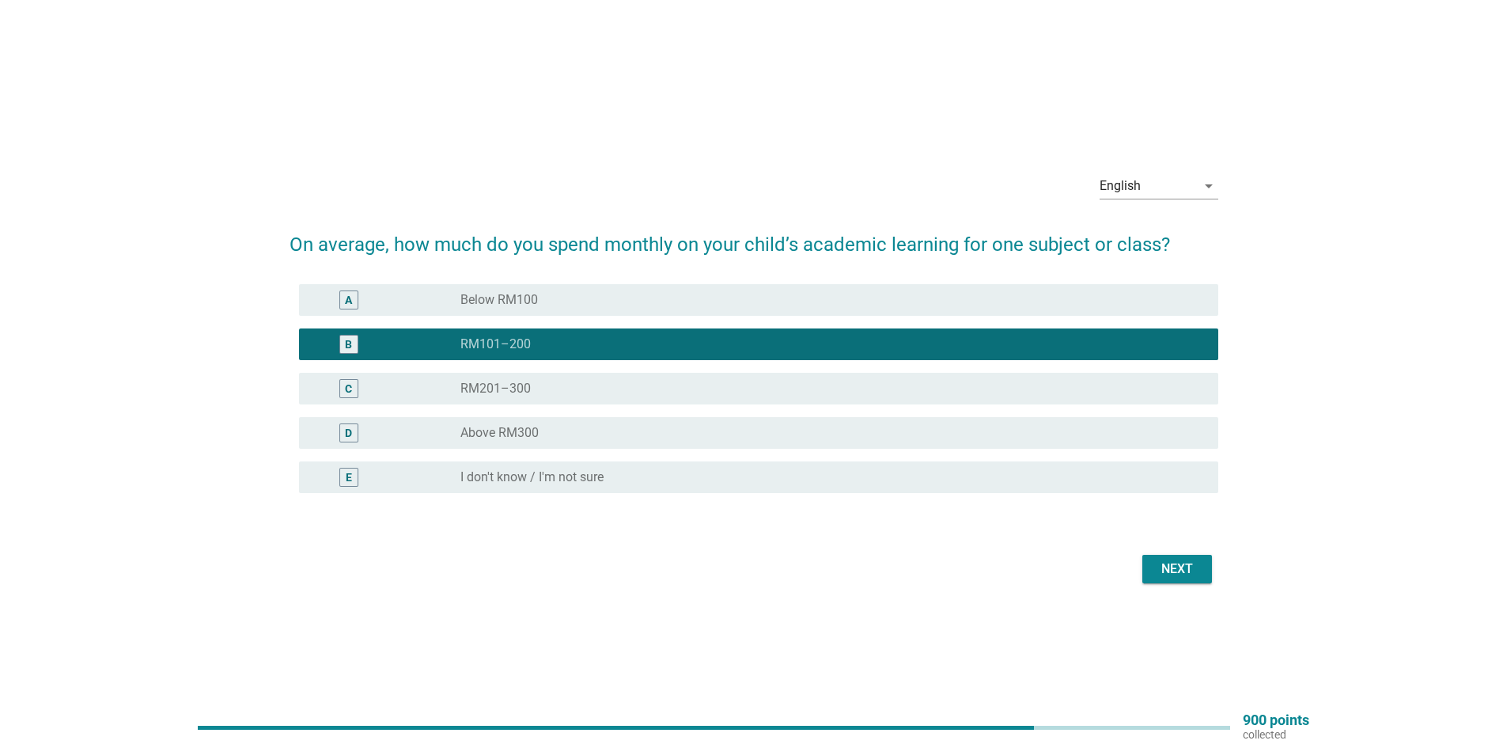
click at [1182, 570] on div "Next" at bounding box center [1177, 568] width 44 height 19
